Goal: Transaction & Acquisition: Obtain resource

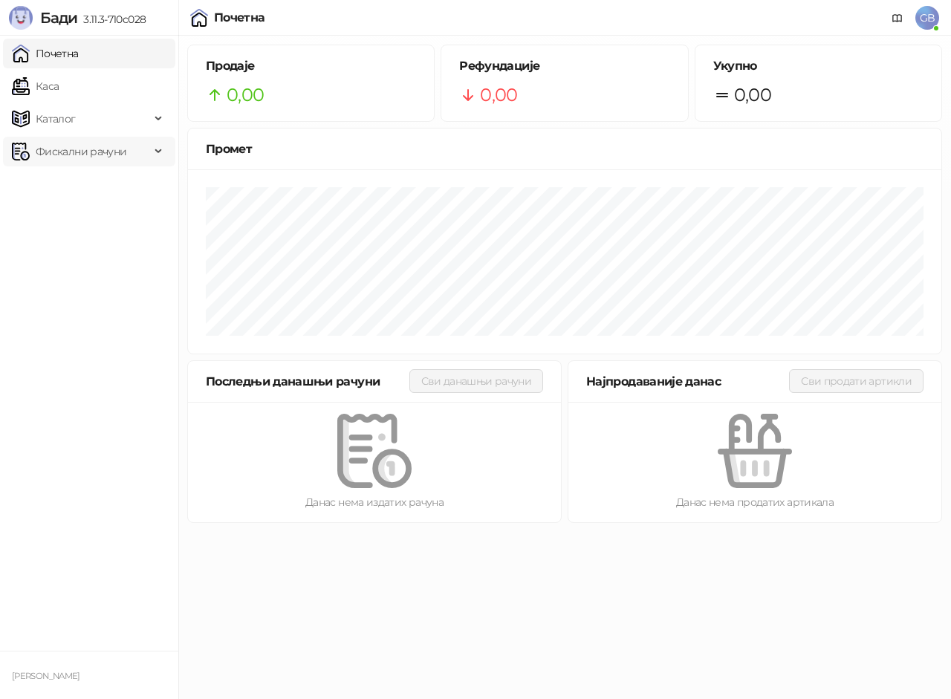
click at [53, 147] on span "Фискални рачуни" at bounding box center [81, 152] width 91 height 30
drag, startPoint x: 69, startPoint y: 182, endPoint x: 7, endPoint y: 303, distance: 136.3
click at [69, 181] on link "Издати рачуни" at bounding box center [68, 184] width 100 height 30
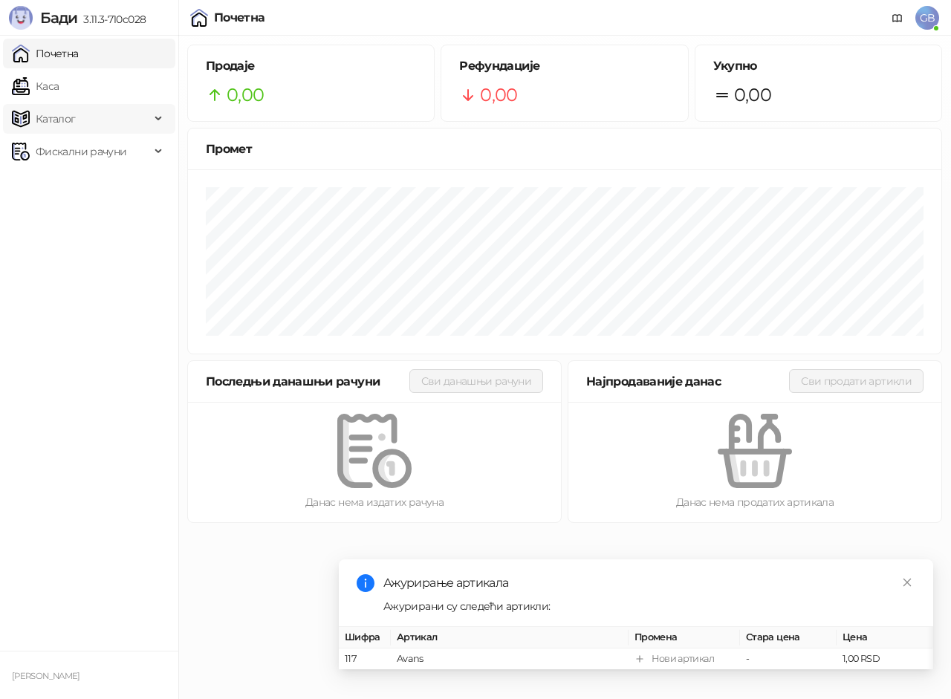
click at [71, 119] on span "Каталог" at bounding box center [56, 119] width 40 height 30
drag, startPoint x: 68, startPoint y: 218, endPoint x: 92, endPoint y: 271, distance: 58.9
click at [68, 218] on link "Артикли" at bounding box center [52, 217] width 68 height 30
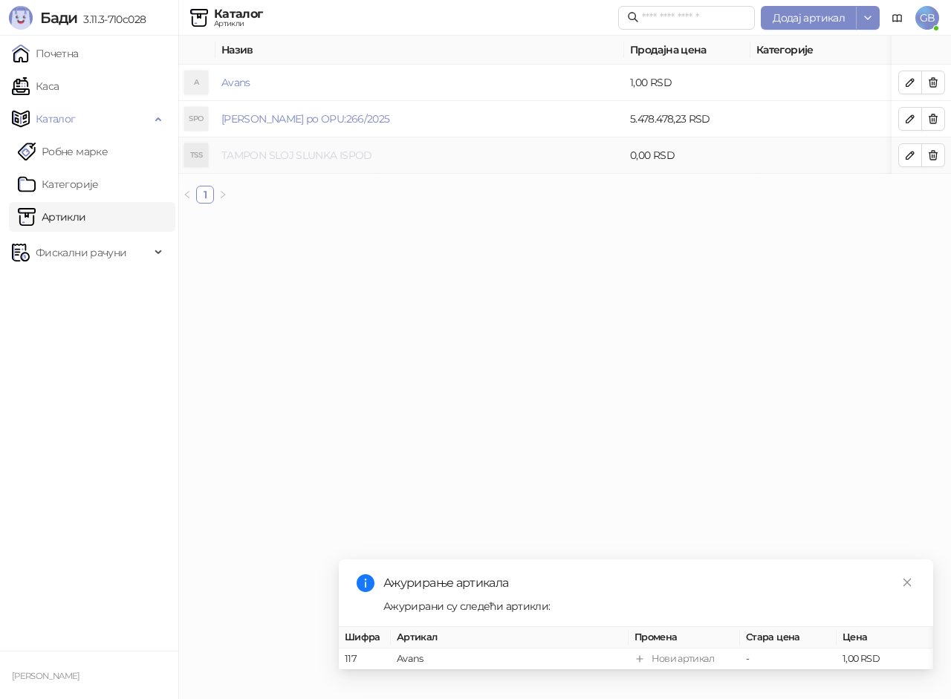
click at [288, 156] on link "TAMPON SLOJ SLUNKA ISPOD" at bounding box center [297, 155] width 151 height 13
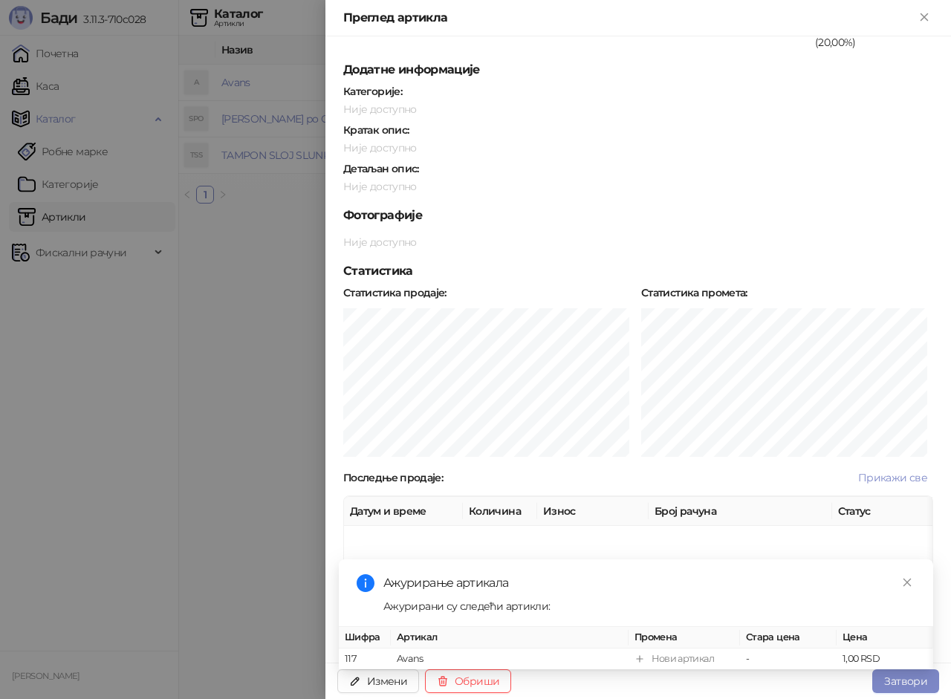
scroll to position [189, 0]
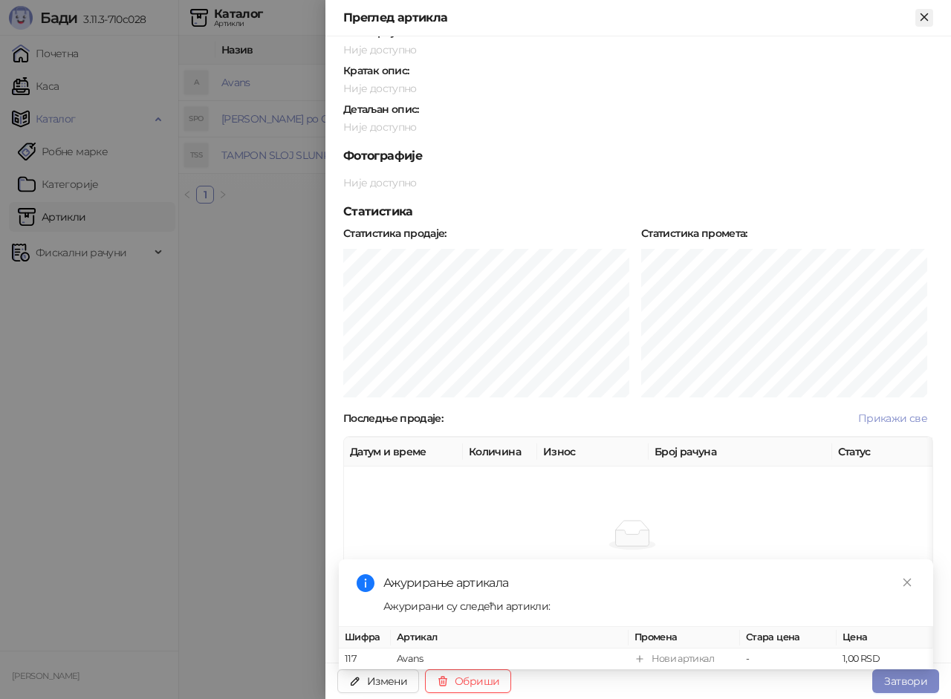
click at [921, 16] on icon "Close" at bounding box center [924, 16] width 13 height 13
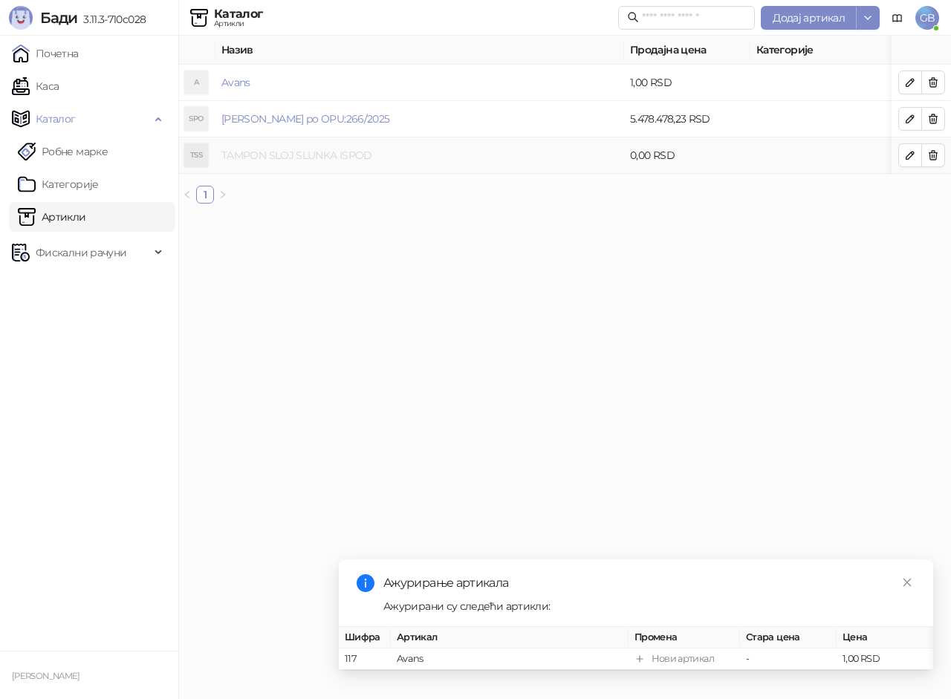
click at [281, 152] on link "TAMPON SLOJ SLUNKA ISPOD" at bounding box center [297, 155] width 151 height 13
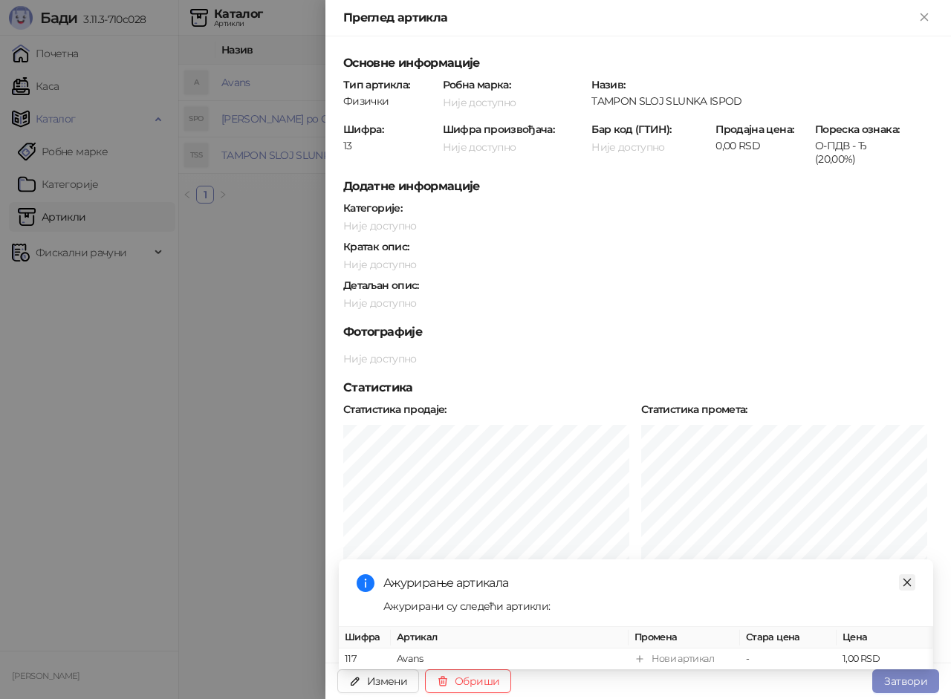
click at [906, 578] on icon "close" at bounding box center [907, 583] width 10 height 10
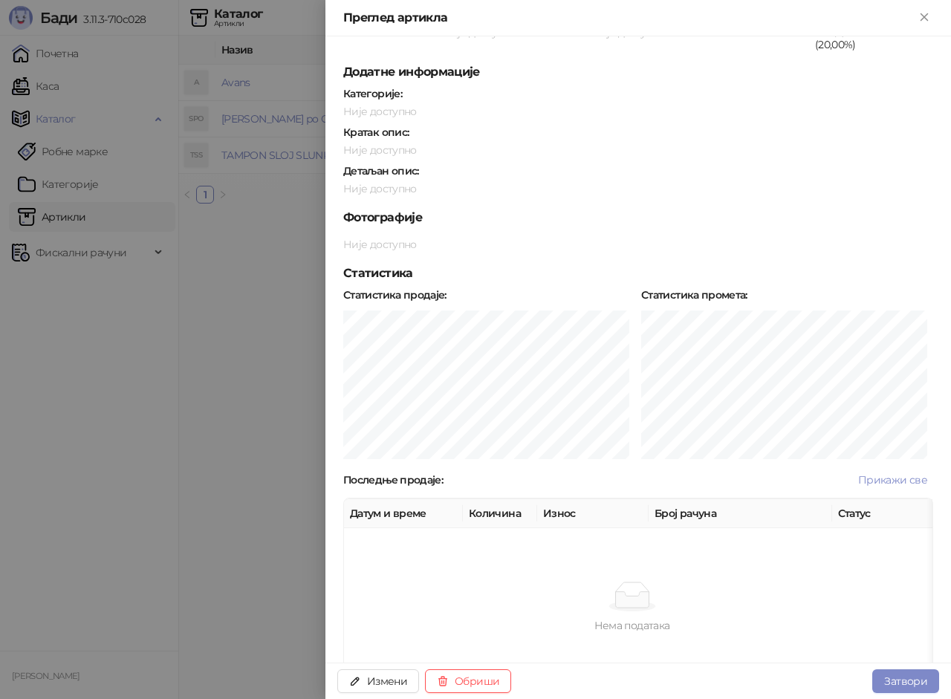
scroll to position [40, 0]
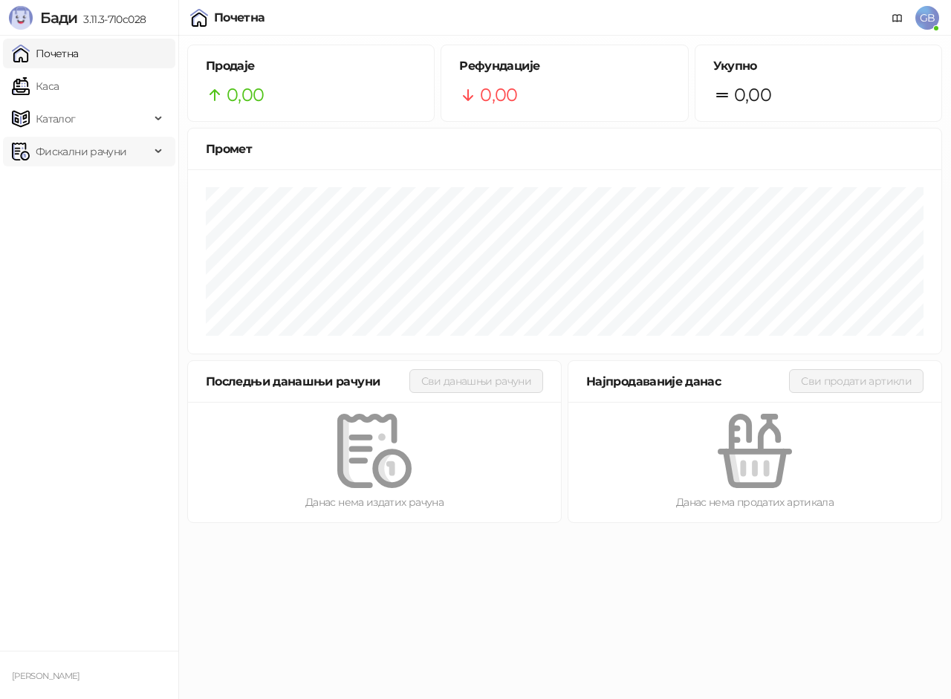
click at [86, 151] on span "Фискални рачуни" at bounding box center [81, 152] width 91 height 30
click at [80, 184] on link "Издати рачуни" at bounding box center [68, 184] width 100 height 30
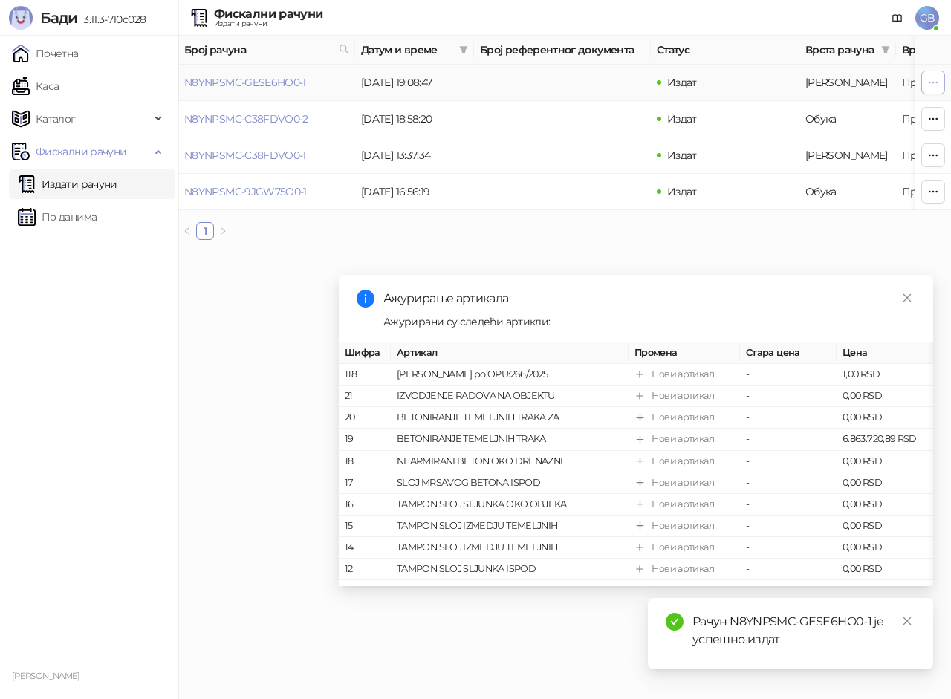
click at [938, 82] on icon "button" at bounding box center [934, 83] width 12 height 12
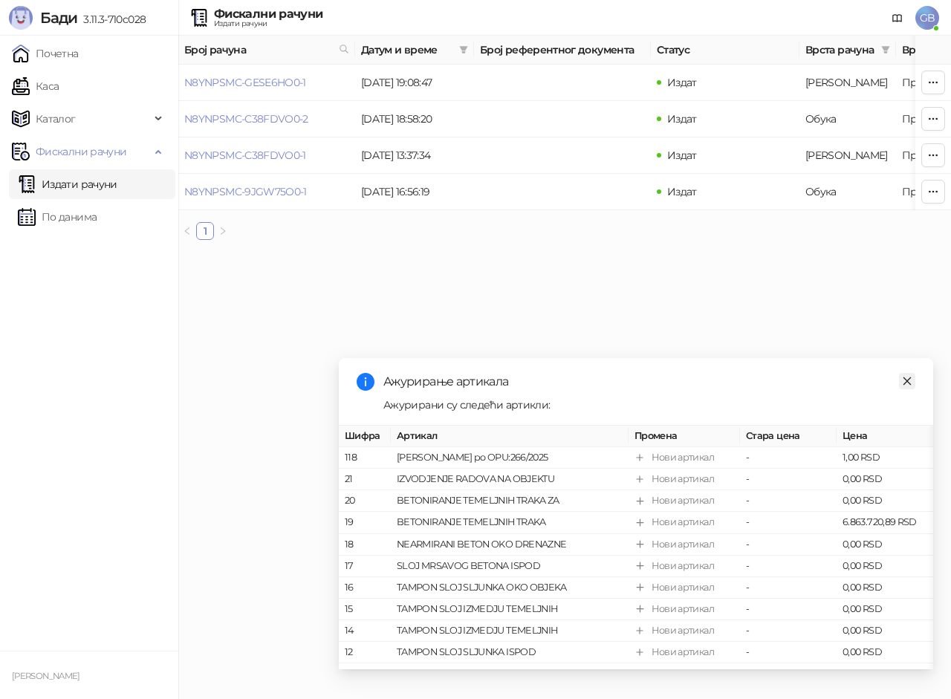
click at [909, 381] on icon "close" at bounding box center [907, 381] width 10 height 10
click at [909, 252] on html "Бади 3.11.3-710c028 Почетна Каса Каталог Фискални рачуни Издати рачуни По даним…" at bounding box center [475, 126] width 951 height 252
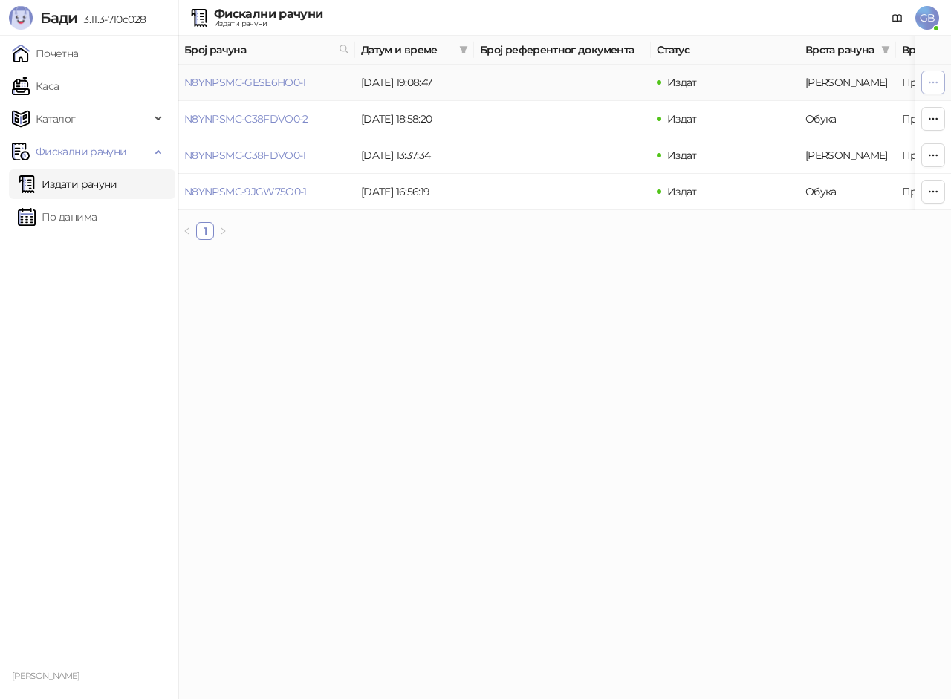
click at [931, 85] on icon "button" at bounding box center [934, 83] width 12 height 12
click at [934, 81] on icon "button" at bounding box center [934, 83] width 12 height 12
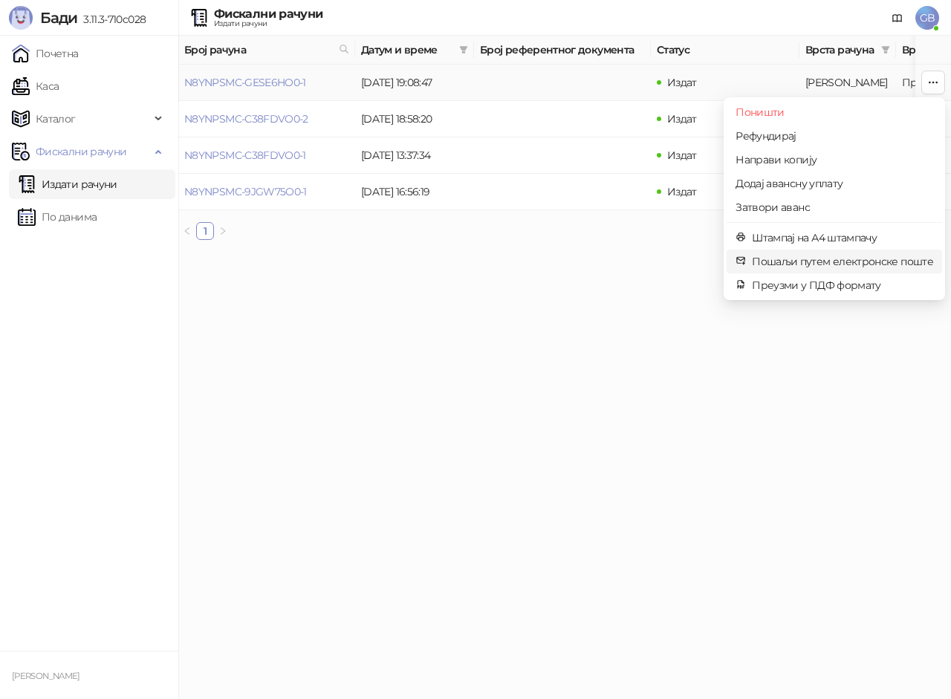
click at [783, 256] on span "Пошаљи путем електронске поште" at bounding box center [842, 261] width 181 height 16
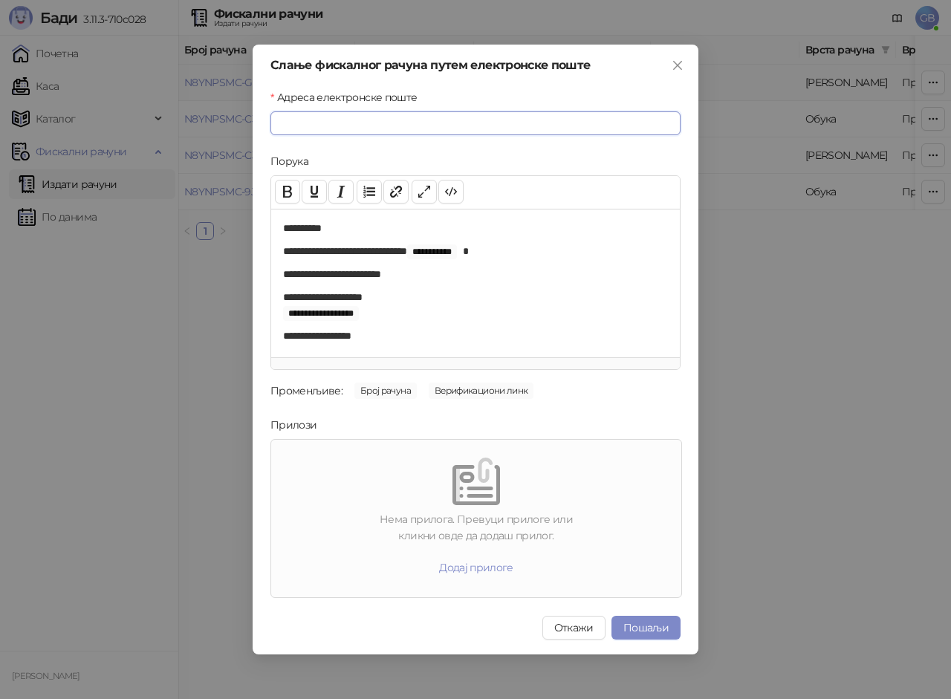
click at [455, 132] on input "Адреса електронске поште" at bounding box center [476, 123] width 410 height 24
type input "**********"
click at [656, 623] on button "Пошаљи" at bounding box center [646, 628] width 69 height 24
